Goal: Task Accomplishment & Management: Manage account settings

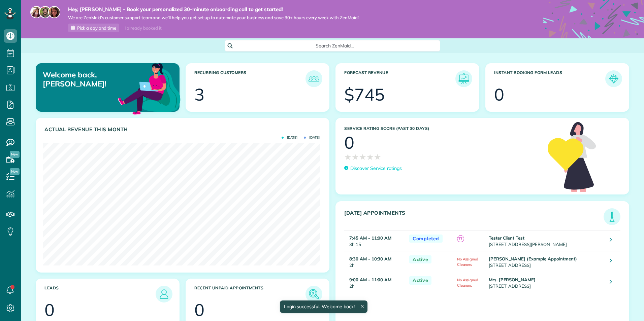
scroll to position [123, 277]
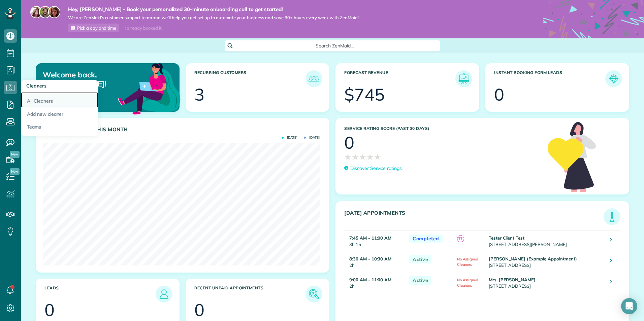
click at [45, 100] on link "All Cleaners" at bounding box center [59, 99] width 77 height 15
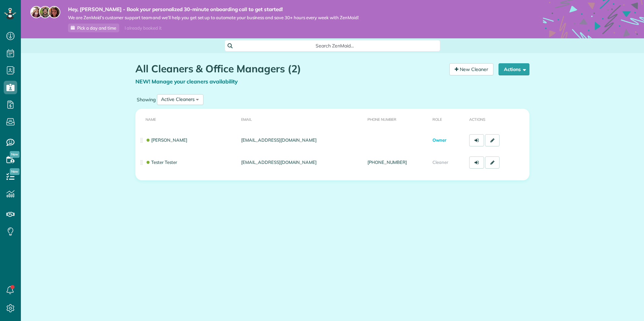
scroll to position [3, 3]
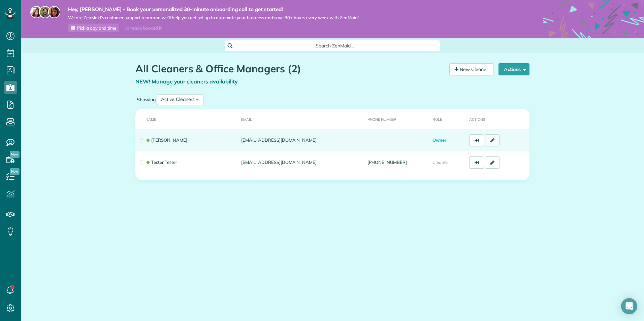
click at [495, 141] on link at bounding box center [492, 140] width 15 height 12
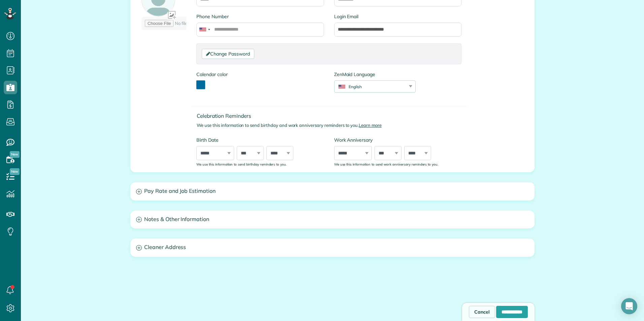
scroll to position [135, 0]
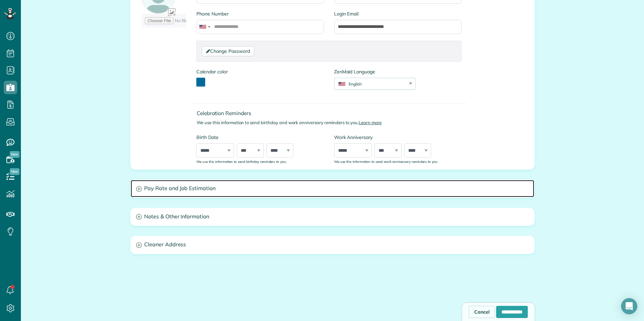
drag, startPoint x: 194, startPoint y: 187, endPoint x: 198, endPoint y: 187, distance: 3.7
click at [195, 187] on h3 "Pay Rate and Job Estimation" at bounding box center [333, 188] width 404 height 17
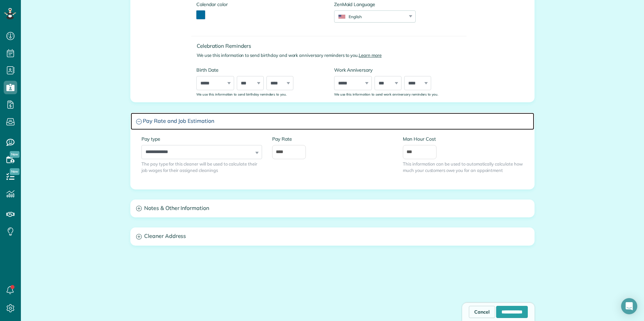
scroll to position [218, 0]
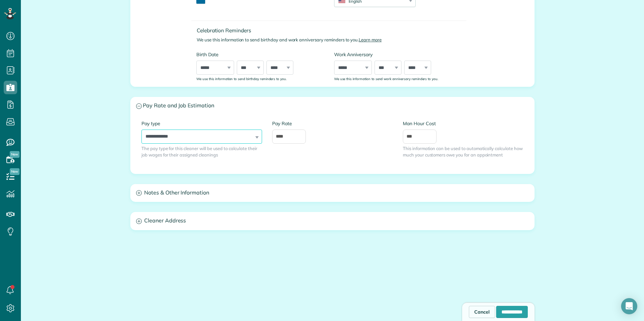
click at [217, 140] on select "**********" at bounding box center [201, 137] width 121 height 14
click at [141, 130] on select "**********" at bounding box center [201, 137] width 121 height 14
click at [247, 137] on select "**********" at bounding box center [201, 137] width 121 height 14
drag, startPoint x: 325, startPoint y: 168, endPoint x: 293, endPoint y: 169, distance: 31.7
click at [325, 168] on div "**********" at bounding box center [332, 144] width 392 height 48
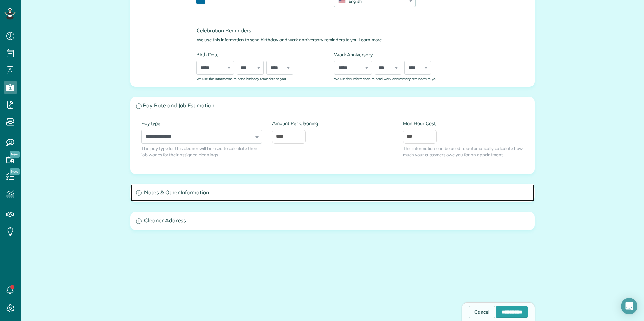
click at [180, 193] on h3 "Notes & Other Information" at bounding box center [333, 193] width 404 height 17
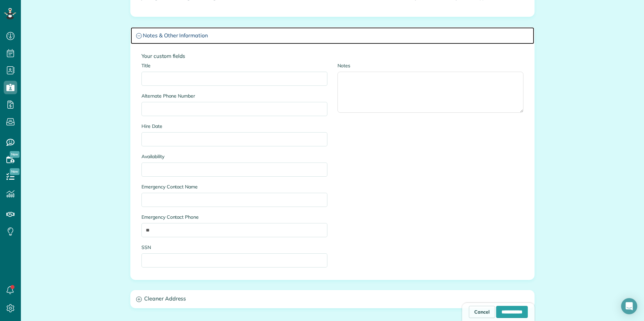
scroll to position [251, 0]
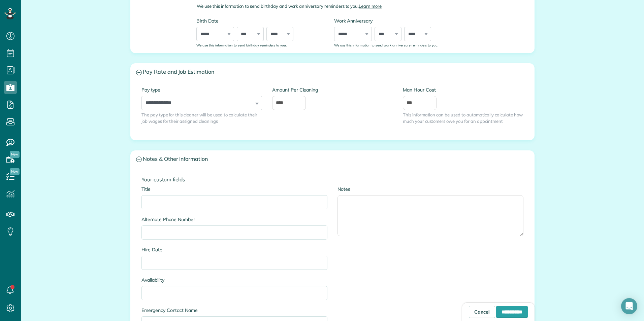
click at [163, 92] on label "Pay type" at bounding box center [201, 90] width 121 height 7
click at [163, 96] on select "**********" at bounding box center [201, 103] width 121 height 14
click at [166, 106] on select "**********" at bounding box center [201, 103] width 121 height 14
click at [141, 96] on select "**********" at bounding box center [201, 103] width 121 height 14
click at [233, 101] on select "**********" at bounding box center [201, 103] width 121 height 14
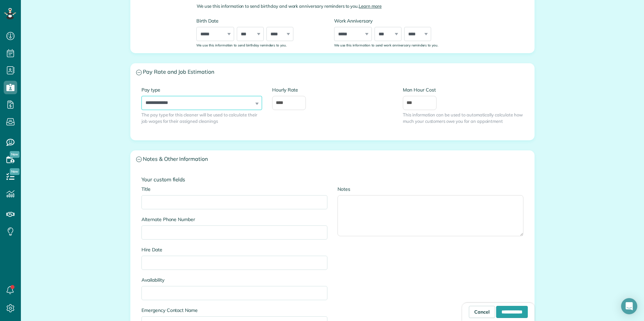
click at [141, 96] on select "**********" at bounding box center [201, 103] width 121 height 14
click at [223, 96] on select "**********" at bounding box center [201, 103] width 121 height 14
click at [141, 96] on select "**********" at bounding box center [201, 103] width 121 height 14
click at [230, 102] on select "**********" at bounding box center [201, 103] width 121 height 14
select select "**********"
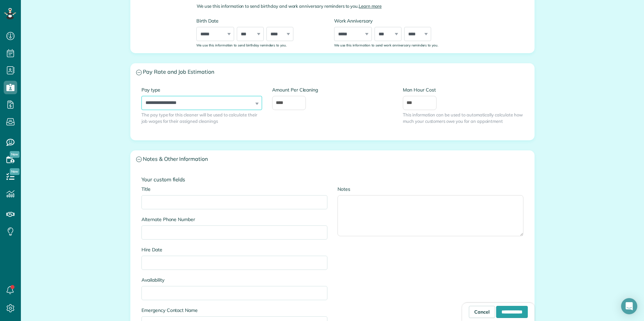
click at [141, 96] on select "**********" at bounding box center [201, 103] width 121 height 14
click at [179, 126] on div "**********" at bounding box center [201, 111] width 131 height 48
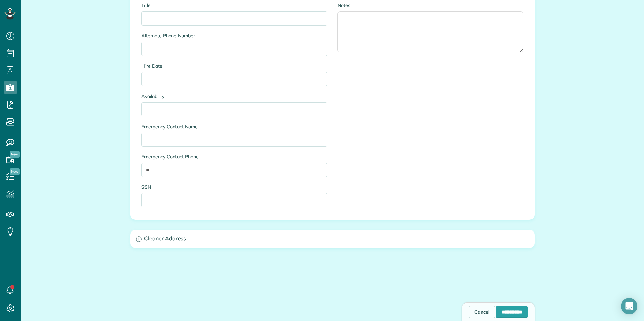
scroll to position [453, 0]
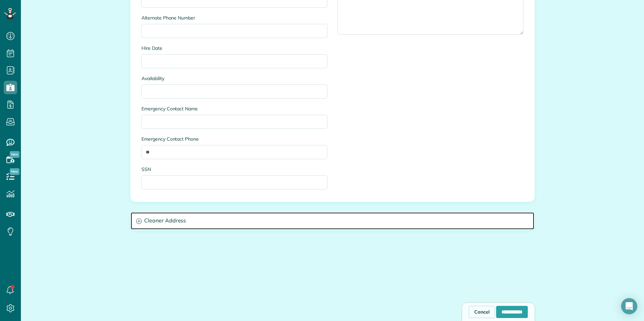
click at [143, 224] on h3 "Cleaner Address" at bounding box center [333, 221] width 404 height 17
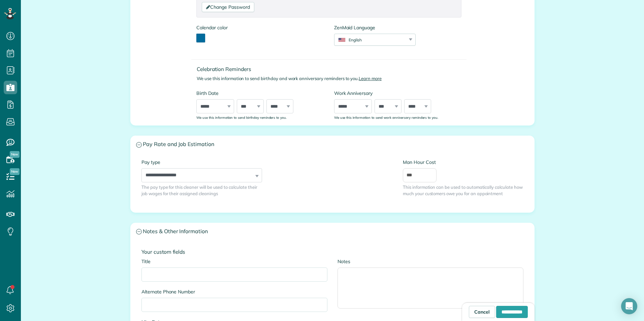
scroll to position [90, 0]
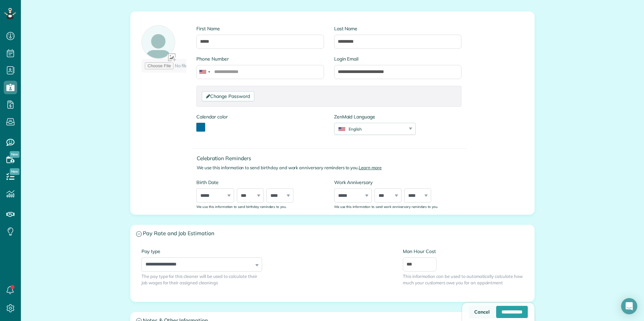
drag, startPoint x: 463, startPoint y: 315, endPoint x: 460, endPoint y: 310, distance: 6.4
click at [469, 315] on link "Cancel" at bounding box center [482, 312] width 26 height 12
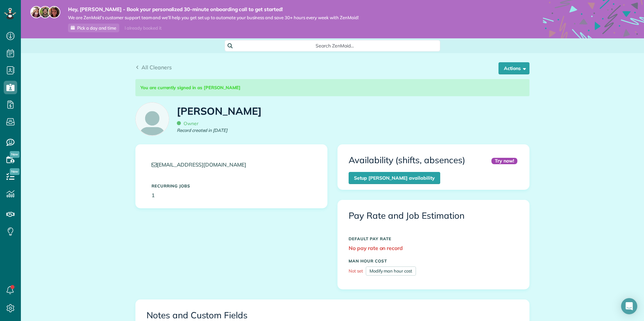
drag, startPoint x: 505, startPoint y: 56, endPoint x: 499, endPoint y: 57, distance: 5.8
click at [503, 56] on div "All Cleaners Actions Edit" at bounding box center [332, 64] width 404 height 23
click at [501, 68] on button "Actions" at bounding box center [514, 68] width 31 height 12
click at [185, 124] on span "Owner" at bounding box center [188, 124] width 22 height 6
click at [145, 70] on span "All Cleaners" at bounding box center [156, 67] width 30 height 7
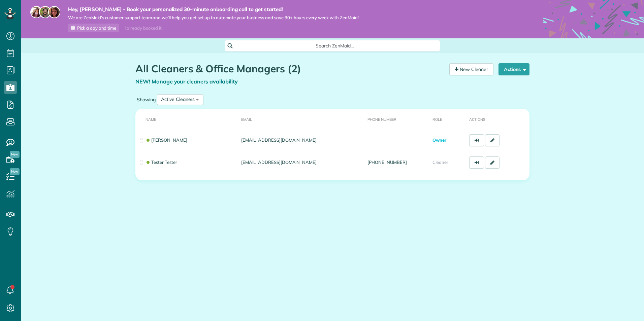
scroll to position [3, 3]
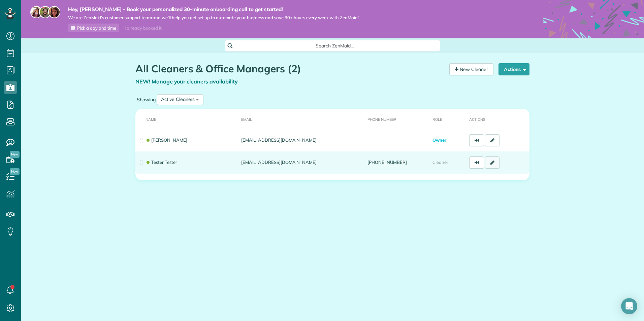
click at [490, 164] on icon at bounding box center [492, 162] width 4 height 5
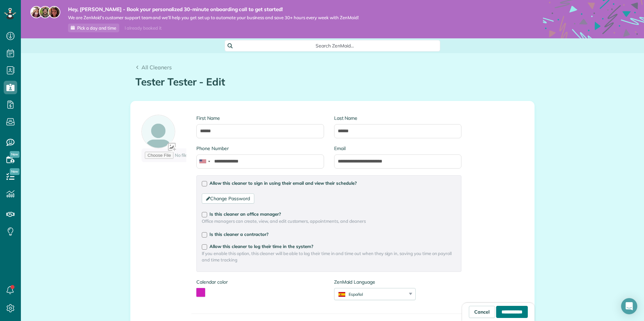
click at [510, 315] on input "**********" at bounding box center [512, 312] width 32 height 12
type input "**********"
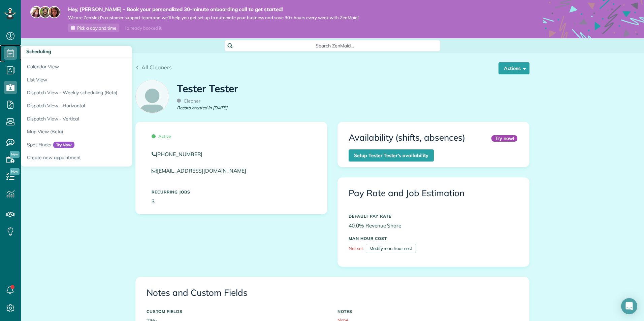
click at [7, 54] on use at bounding box center [10, 53] width 7 height 8
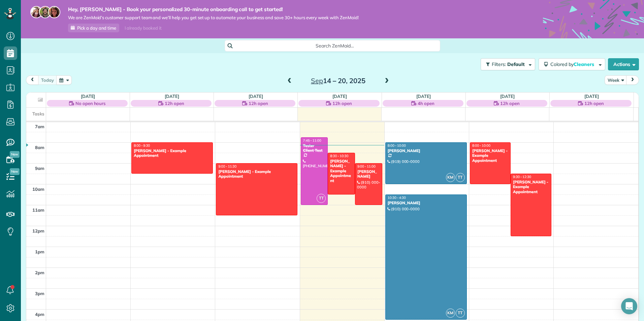
scroll to position [180, 0]
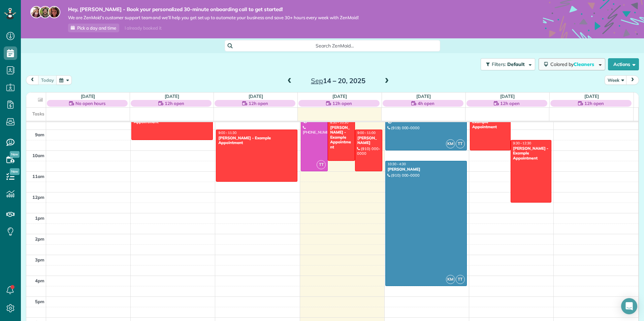
click at [563, 64] on span "Colored by Cleaners" at bounding box center [573, 64] width 46 height 6
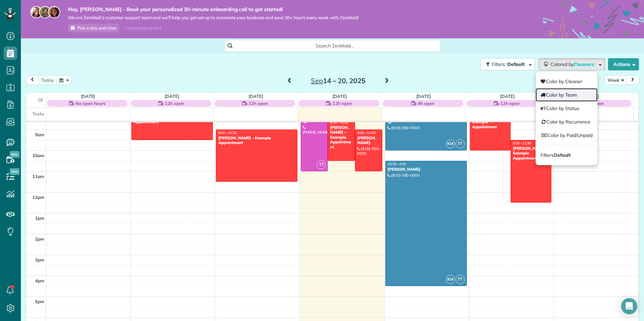
click at [563, 96] on link "Color by Team" at bounding box center [567, 94] width 62 height 13
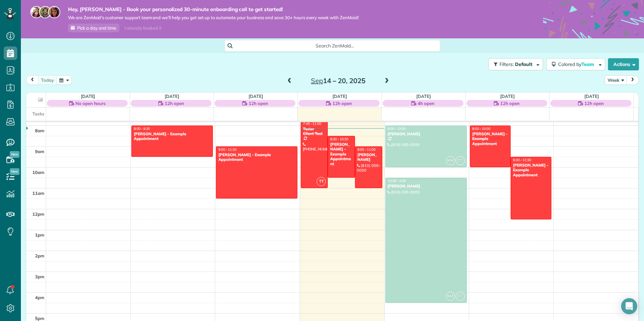
scroll to position [147, 0]
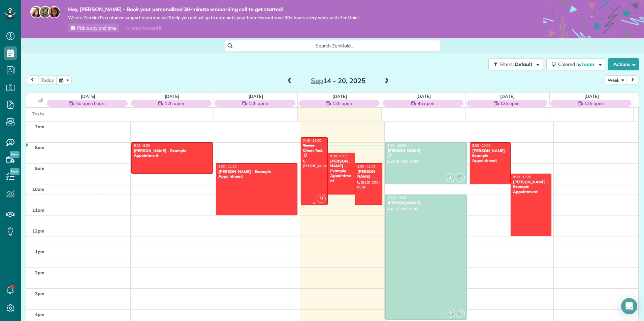
click at [309, 174] on div at bounding box center [314, 171] width 27 height 67
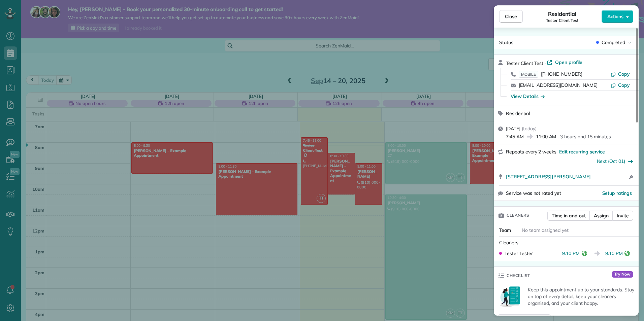
click at [436, 150] on div "Close Residential Tester Client Test Actions Status Completed Tester Client Tes…" at bounding box center [322, 160] width 644 height 321
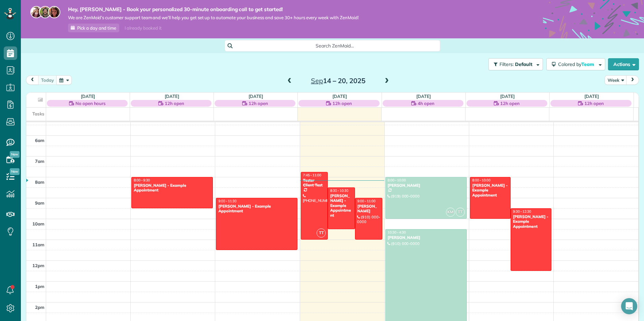
scroll to position [120, 0]
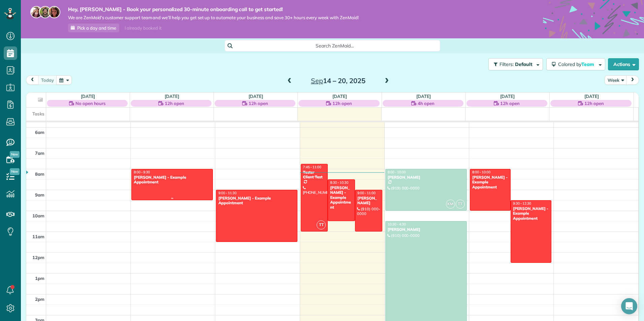
click at [204, 191] on div at bounding box center [172, 184] width 81 height 31
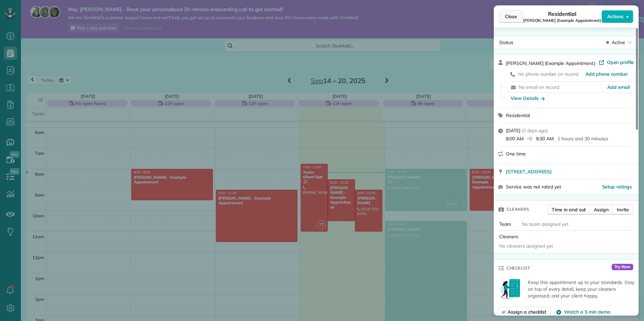
click at [506, 15] on span "Close" at bounding box center [511, 16] width 12 height 7
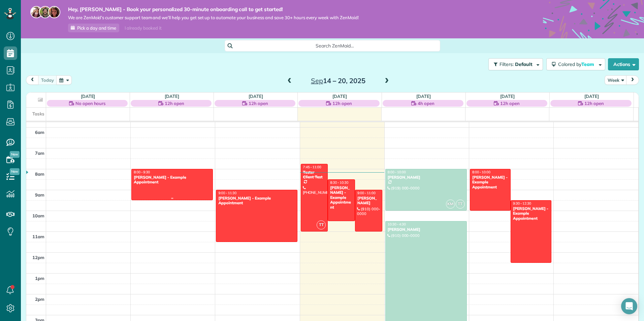
click at [192, 184] on div "Debbie Sardone - Example Appointment" at bounding box center [171, 180] width 77 height 10
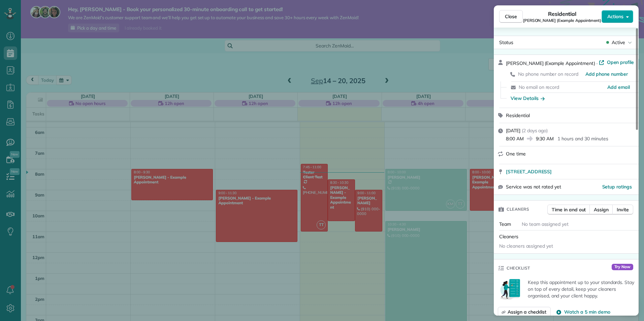
click at [618, 10] on button "Actions" at bounding box center [618, 16] width 32 height 13
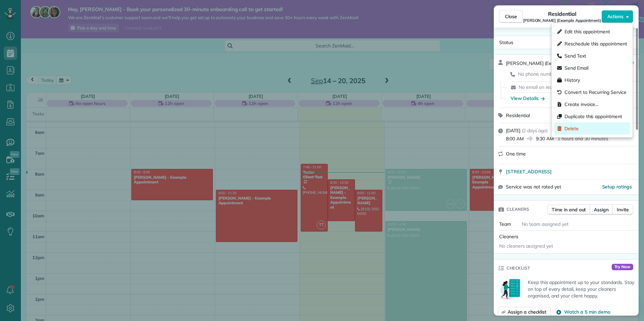
click at [577, 133] on div "Delete" at bounding box center [591, 129] width 75 height 12
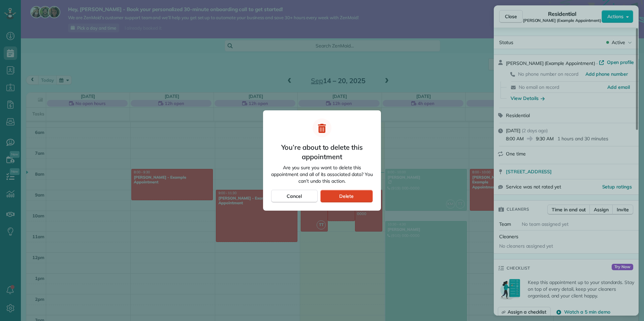
drag, startPoint x: 351, startPoint y: 197, endPoint x: 342, endPoint y: 196, distance: 9.4
click at [352, 197] on span "Delete" at bounding box center [346, 196] width 14 height 7
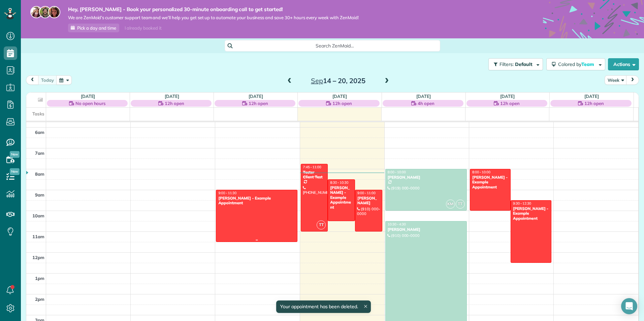
click at [258, 219] on div at bounding box center [256, 216] width 81 height 52
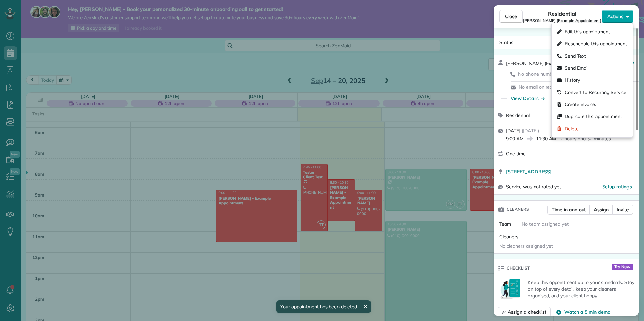
click at [616, 12] on button "Actions" at bounding box center [618, 16] width 32 height 13
click at [580, 127] on div "Delete" at bounding box center [591, 129] width 75 height 12
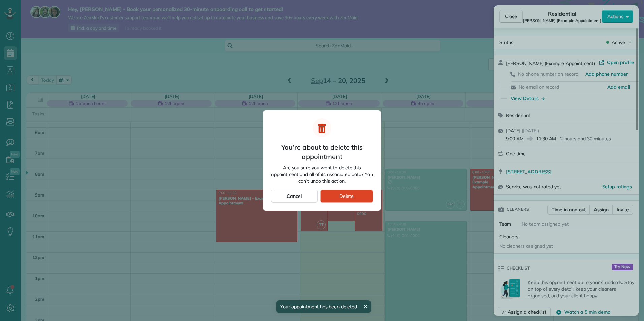
click at [367, 192] on div "Delete" at bounding box center [346, 196] width 53 height 13
click at [354, 198] on div "Delete" at bounding box center [346, 196] width 53 height 13
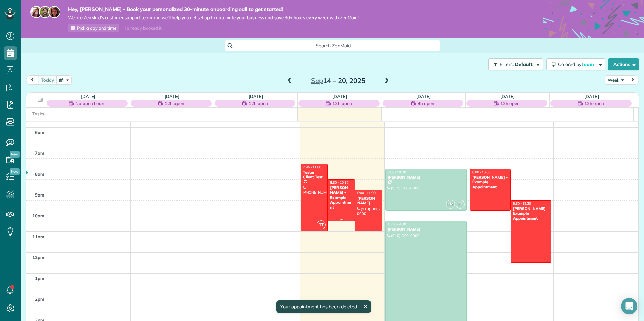
click at [340, 206] on div "Sharon Tinberg - Example Appointment" at bounding box center [341, 198] width 23 height 24
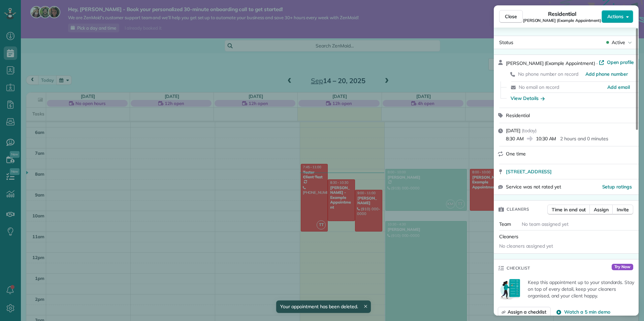
click at [623, 13] on span "Actions" at bounding box center [615, 16] width 16 height 7
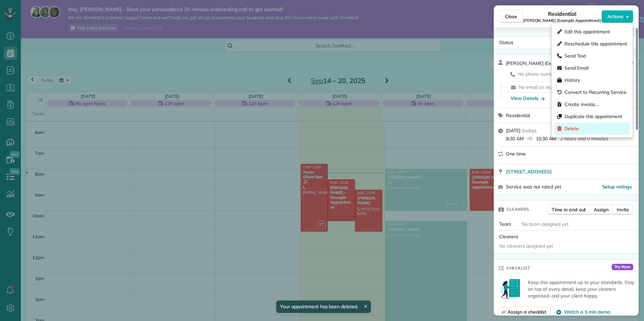
click at [575, 132] on span "Delete" at bounding box center [572, 128] width 14 height 7
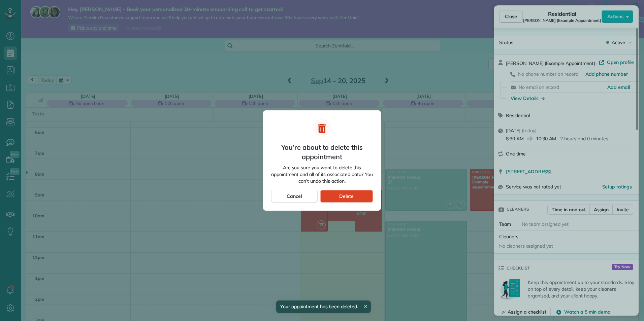
click at [363, 194] on div "Delete" at bounding box center [346, 196] width 53 height 13
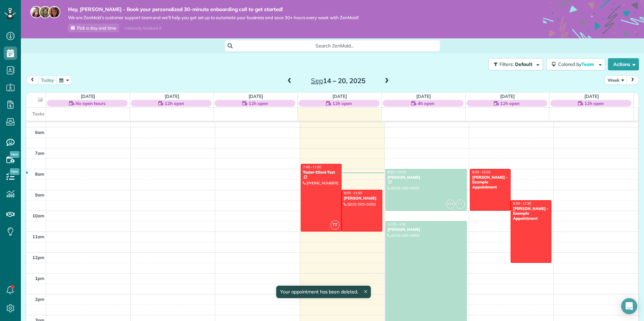
click at [362, 205] on div at bounding box center [362, 210] width 40 height 41
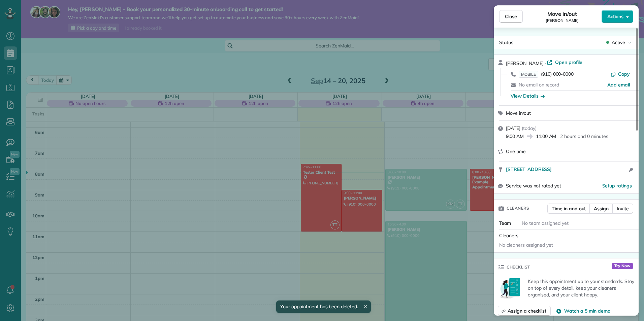
click at [624, 11] on button "Actions" at bounding box center [618, 16] width 32 height 13
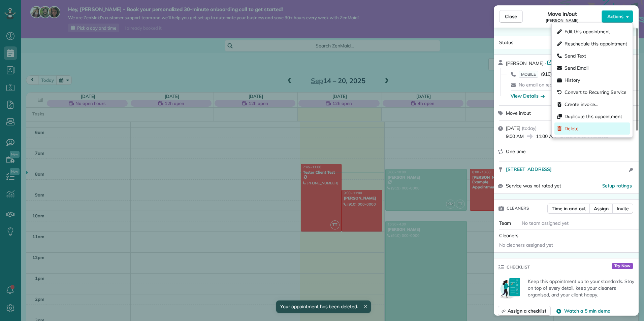
click at [572, 128] on span "Delete" at bounding box center [572, 128] width 14 height 7
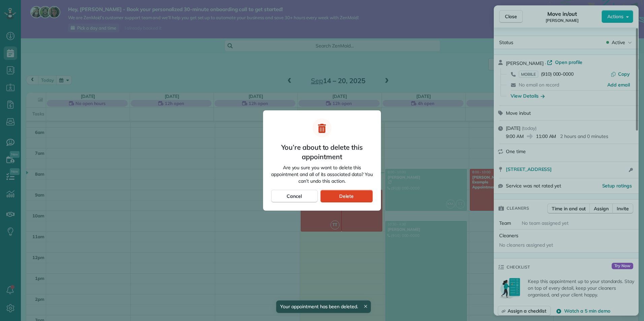
click at [354, 193] on div "Delete" at bounding box center [346, 196] width 53 height 13
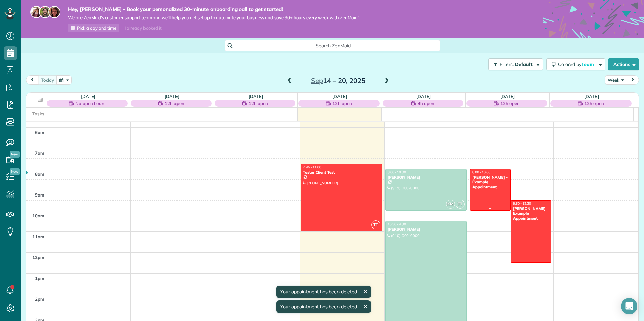
click at [482, 185] on div "Chris Schwab - Example Appointment" at bounding box center [490, 182] width 37 height 14
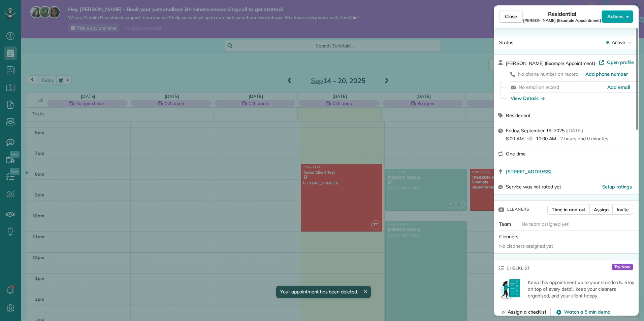
click at [616, 19] on span "Actions" at bounding box center [615, 16] width 16 height 7
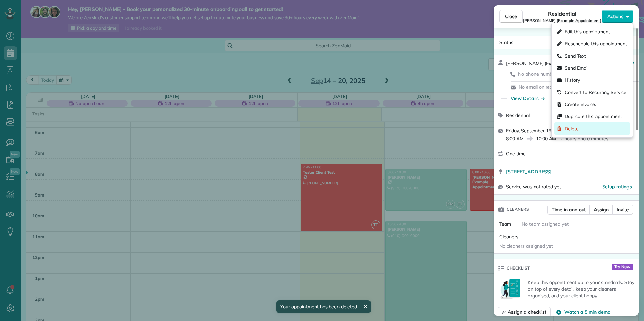
click at [587, 128] on div "Delete" at bounding box center [591, 129] width 75 height 12
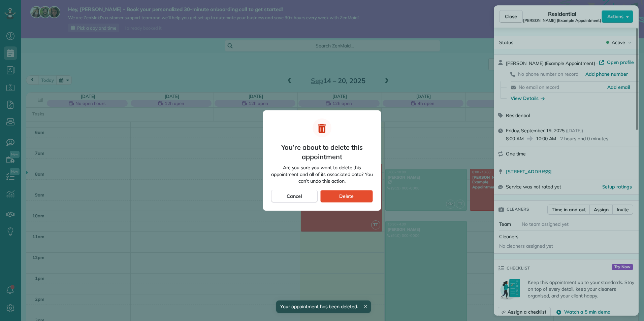
drag, startPoint x: 346, startPoint y: 201, endPoint x: 457, endPoint y: 198, distance: 111.2
click at [346, 201] on div "Delete" at bounding box center [346, 196] width 53 height 13
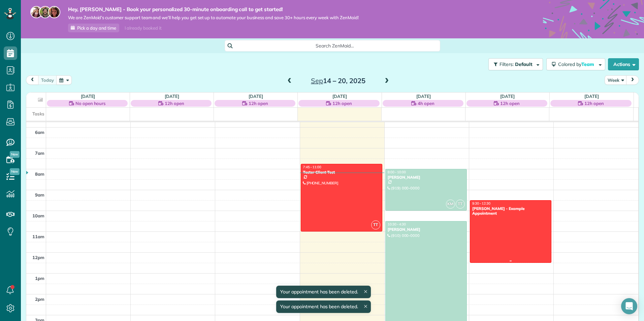
click at [520, 233] on div at bounding box center [510, 232] width 81 height 62
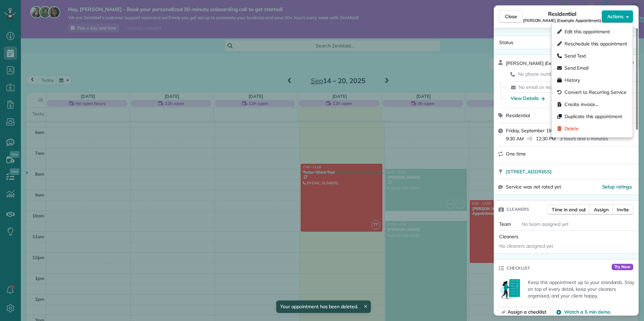
click at [630, 20] on button "Actions" at bounding box center [618, 16] width 32 height 13
click at [587, 129] on div "Delete" at bounding box center [591, 129] width 75 height 12
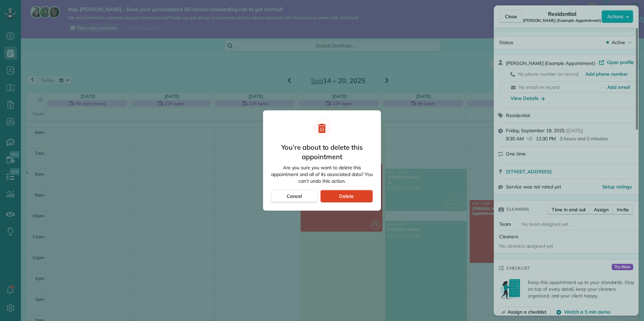
click at [347, 193] on span "Delete" at bounding box center [346, 196] width 14 height 7
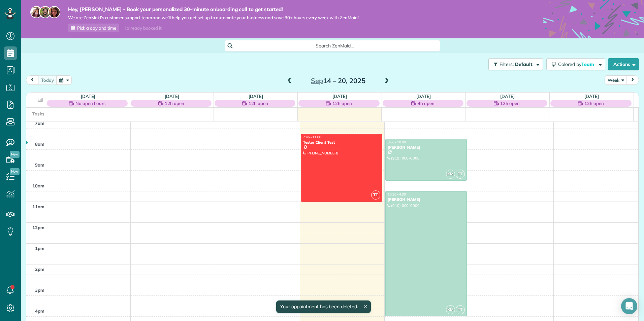
scroll to position [254, 0]
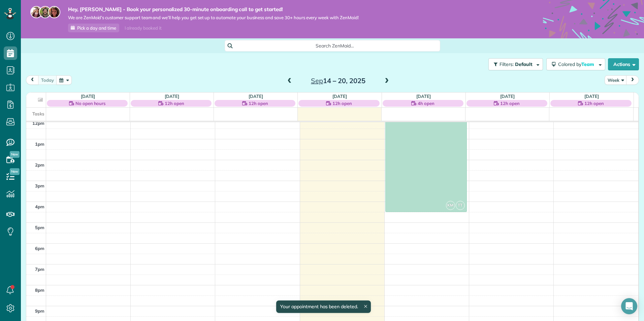
click at [367, 305] on link at bounding box center [365, 304] width 3 height 3
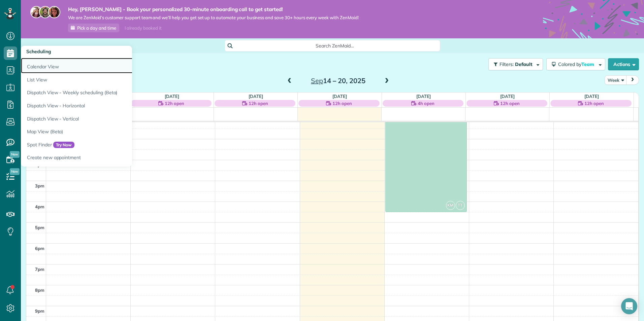
click at [52, 65] on link "Calendar View" at bounding box center [105, 65] width 168 height 15
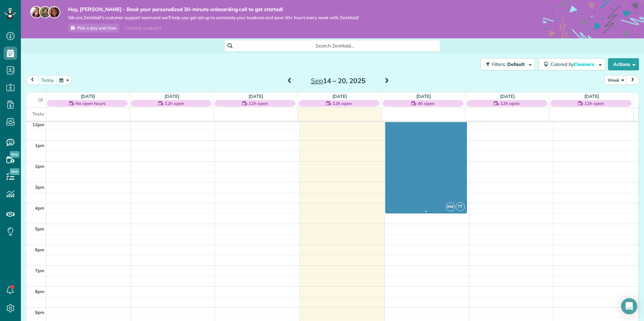
scroll to position [254, 0]
click at [337, 314] on div "12am 1am 2am 3am 4am 5am 6am 7am 8am 9am 10am 11am 12pm 1pm 2pm 3pm 4pm 5pm 6pm…" at bounding box center [332, 118] width 612 height 501
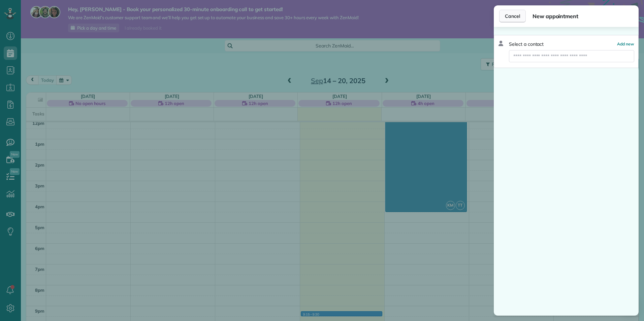
click at [515, 16] on span "Cancel" at bounding box center [512, 16] width 15 height 7
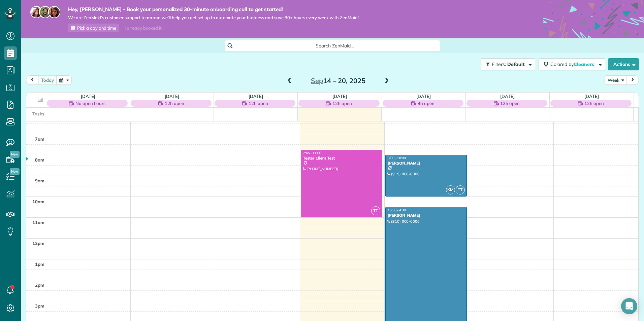
scroll to position [236, 0]
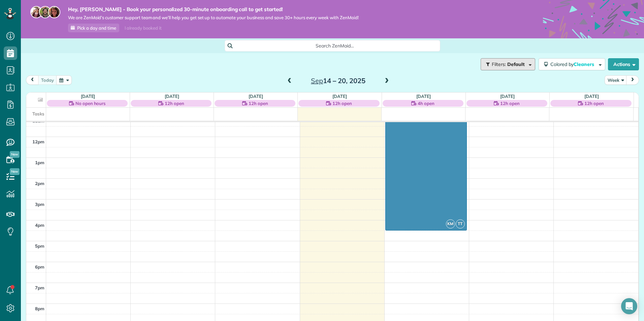
click at [499, 65] on span "Filters:" at bounding box center [499, 64] width 14 height 6
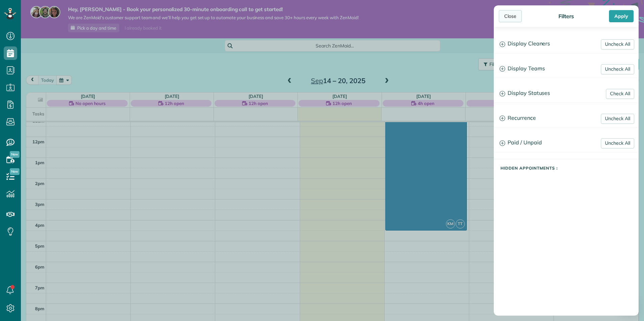
click at [512, 16] on div "Close" at bounding box center [510, 16] width 23 height 12
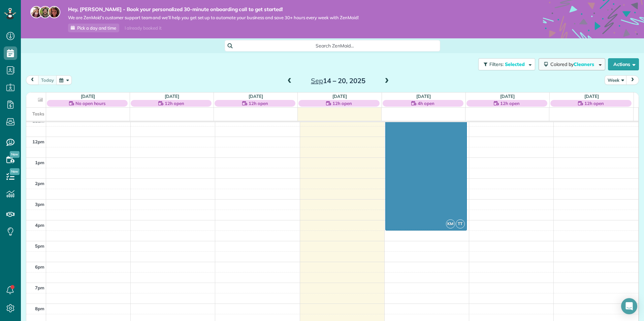
click at [550, 62] on span "Colored by Cleaners" at bounding box center [573, 64] width 46 height 6
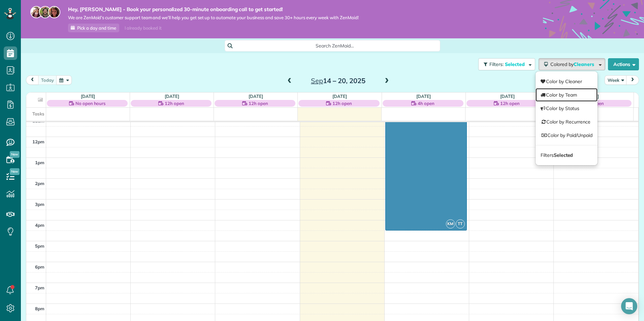
click at [562, 96] on link "Color by Team" at bounding box center [567, 94] width 62 height 13
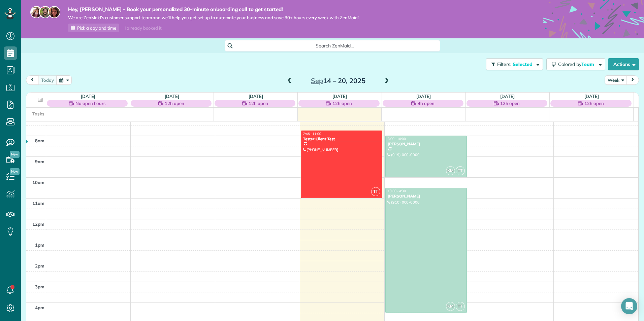
scroll to position [156, 0]
